Goal: Task Accomplishment & Management: Use online tool/utility

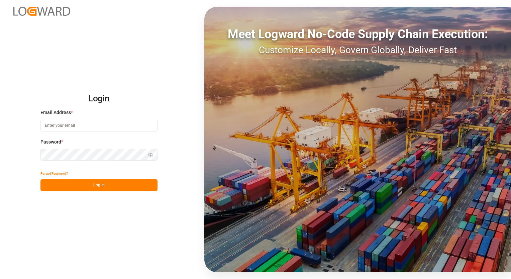
type input "[EMAIL_ADDRESS][PERSON_NAME][DOMAIN_NAME]"
click at [110, 187] on button "Log In" at bounding box center [98, 185] width 117 height 12
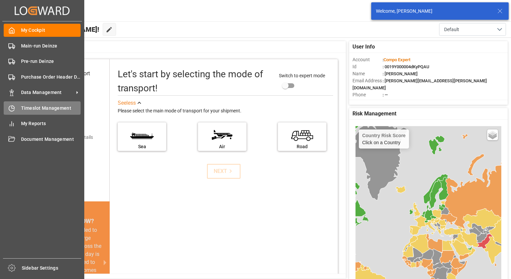
click at [29, 110] on span "Timeslot Management" at bounding box center [51, 108] width 60 height 7
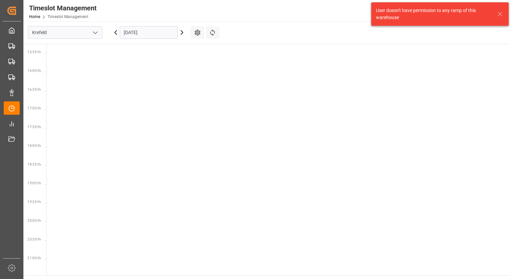
scroll to position [572, 0]
click at [97, 33] on icon "open menu" at bounding box center [95, 33] width 8 height 8
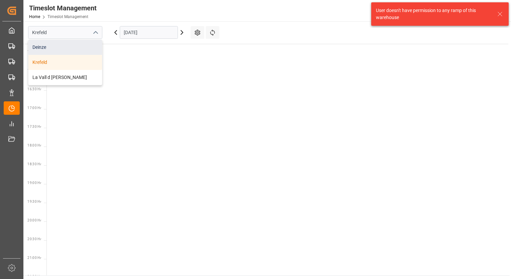
click at [68, 45] on div "Deinze" at bounding box center [65, 47] width 74 height 15
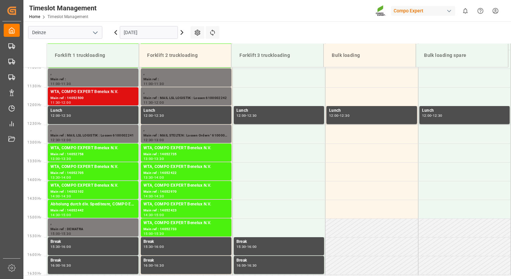
scroll to position [394, 0]
